Goal: Navigation & Orientation: Find specific page/section

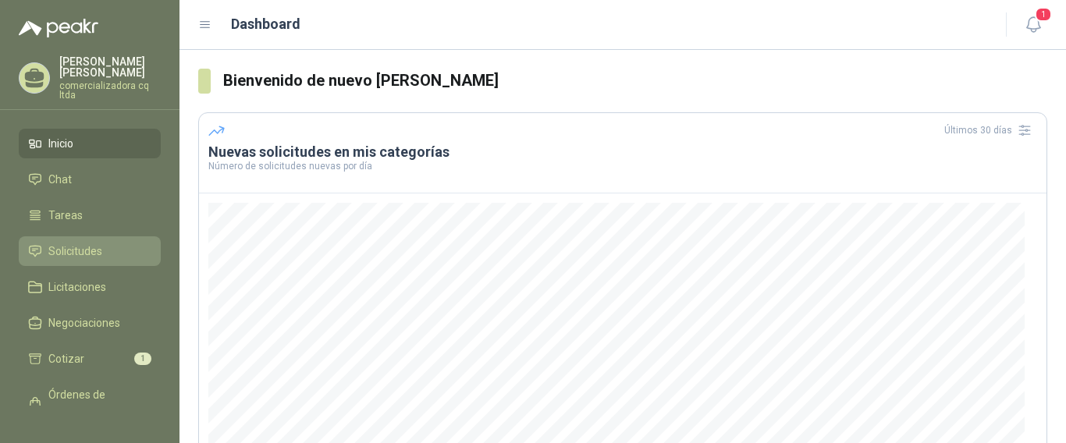
click at [65, 255] on span "Solicitudes" at bounding box center [75, 251] width 54 height 17
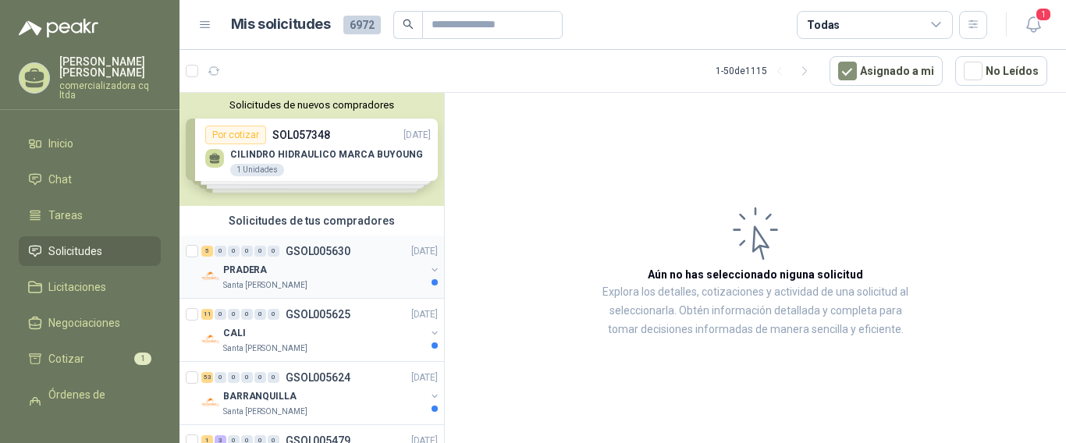
click at [247, 270] on p "PRADERA" at bounding box center [245, 270] width 44 height 15
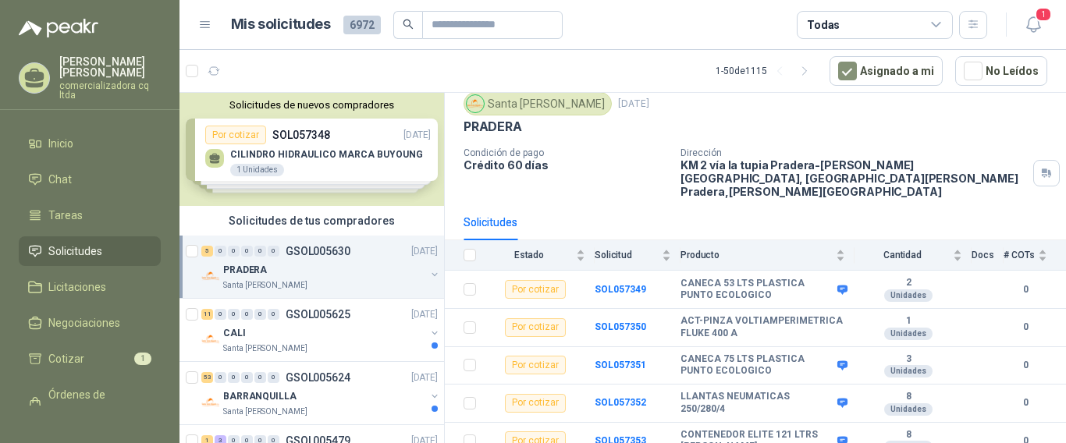
scroll to position [65, 0]
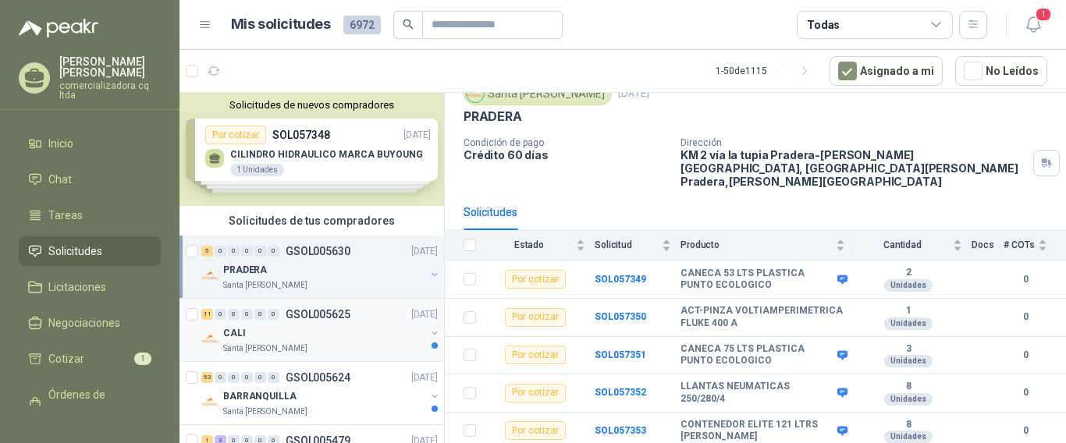
click at [262, 325] on div "CALI" at bounding box center [324, 333] width 202 height 19
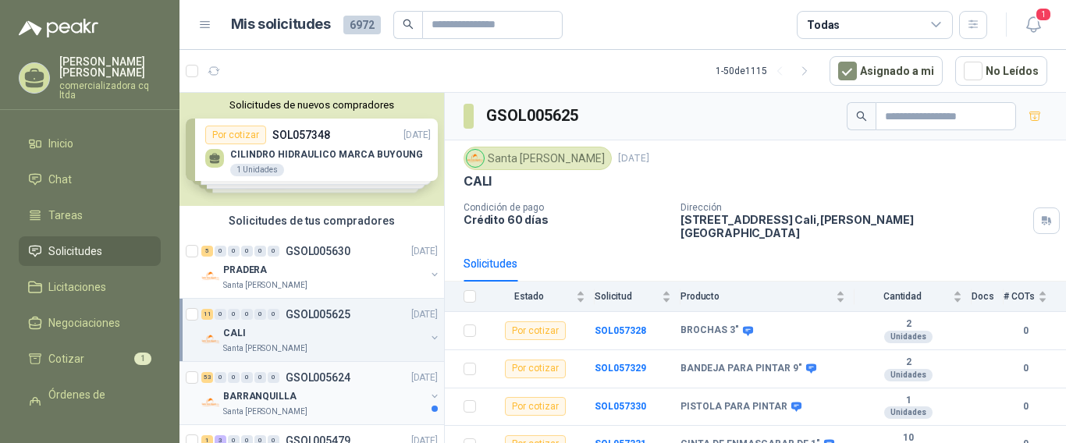
click at [259, 393] on p "BARRANQUILLA" at bounding box center [259, 396] width 73 height 15
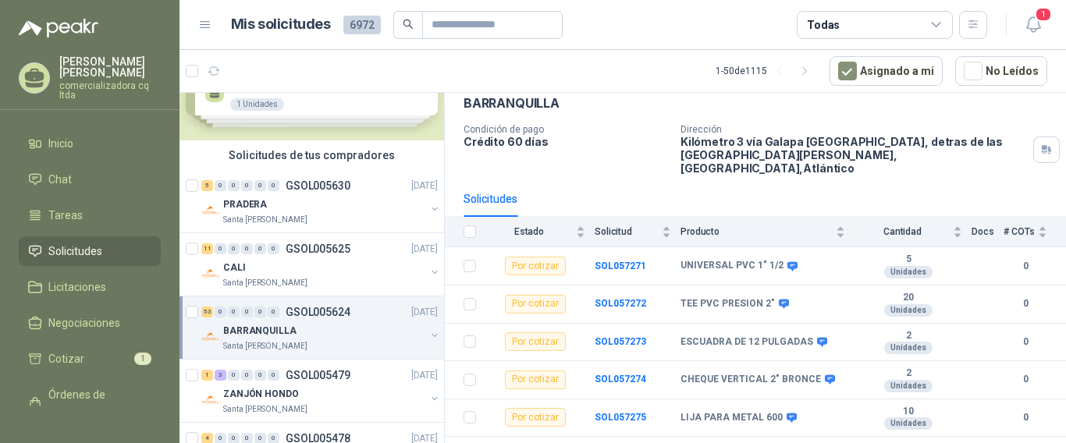
scroll to position [109, 0]
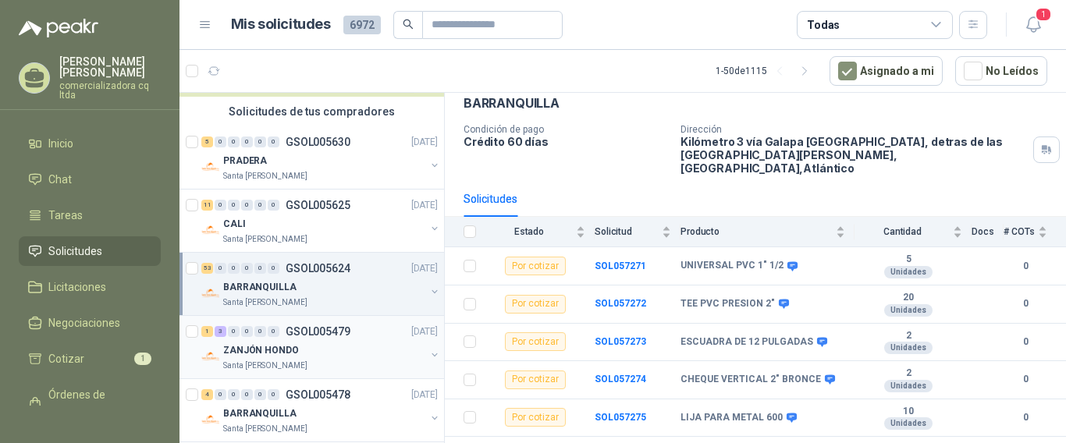
click at [257, 349] on p "ZANJÓN HONDO" at bounding box center [261, 350] width 76 height 15
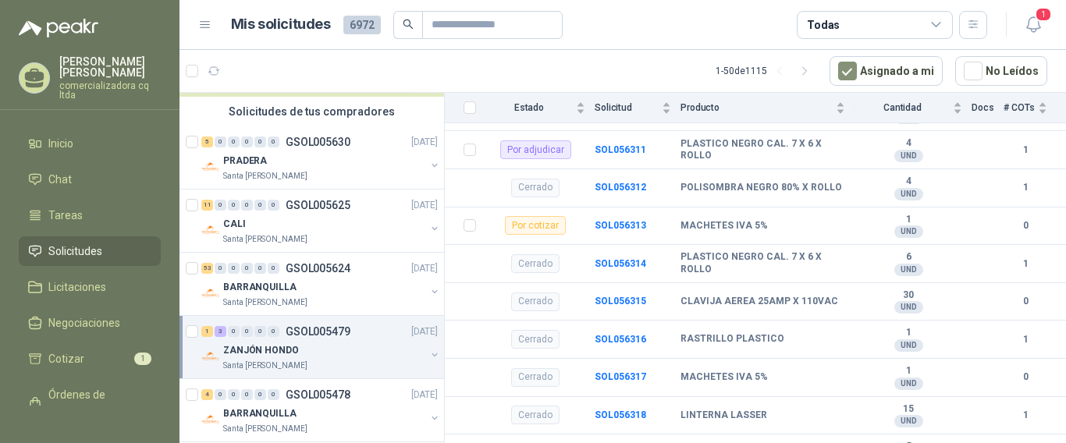
scroll to position [470, 0]
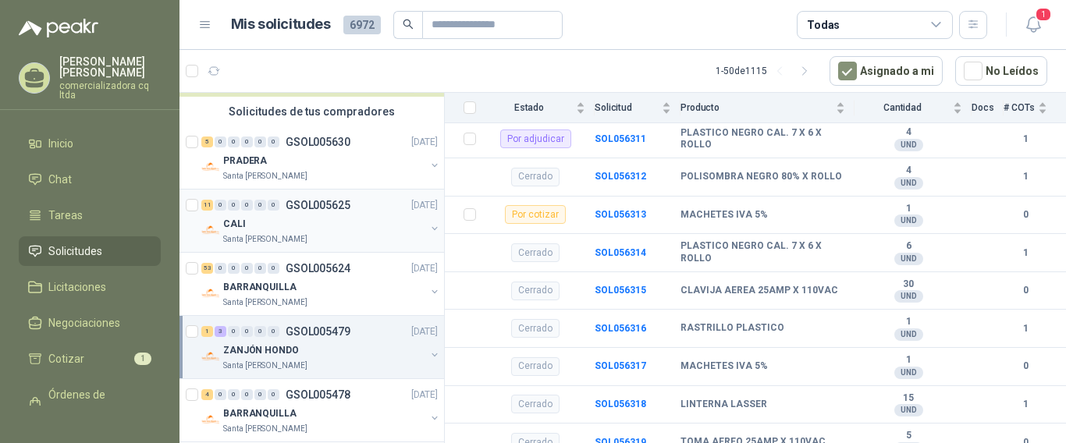
click at [239, 222] on p "CALI" at bounding box center [234, 224] width 23 height 15
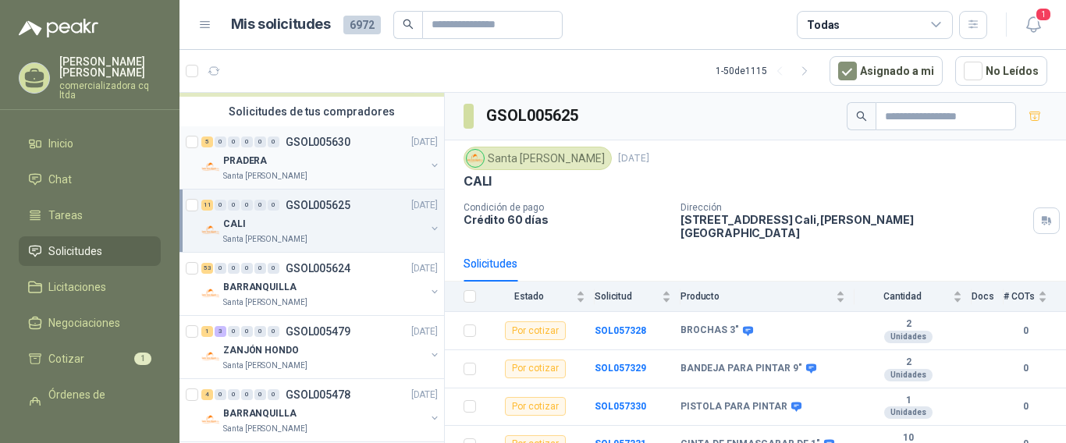
click at [264, 163] on p "PRADERA" at bounding box center [245, 161] width 44 height 15
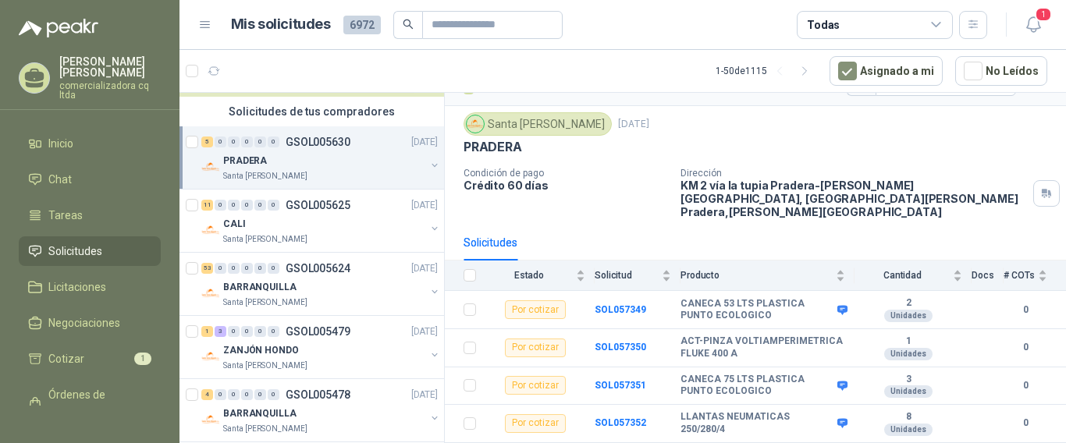
scroll to position [65, 0]
